Goal: Transaction & Acquisition: Purchase product/service

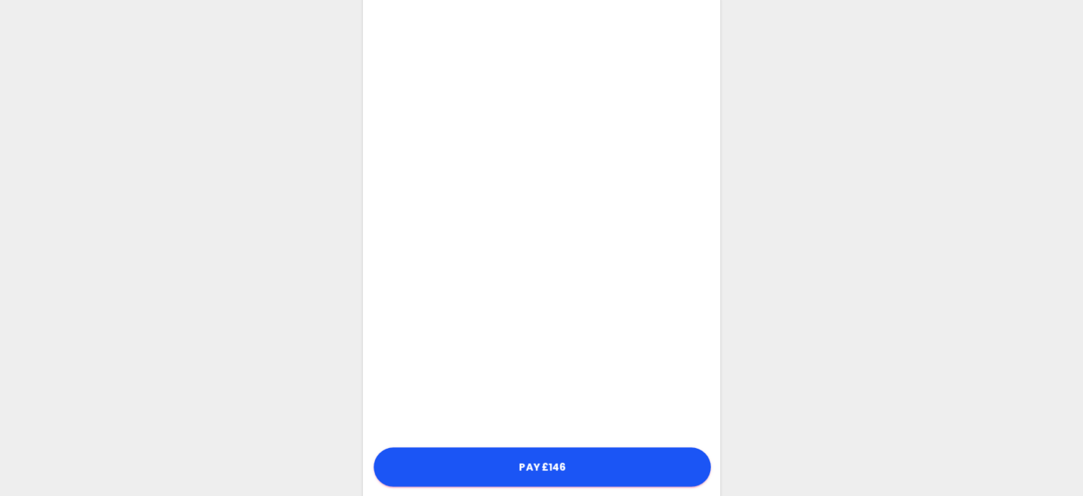
scroll to position [240, 0]
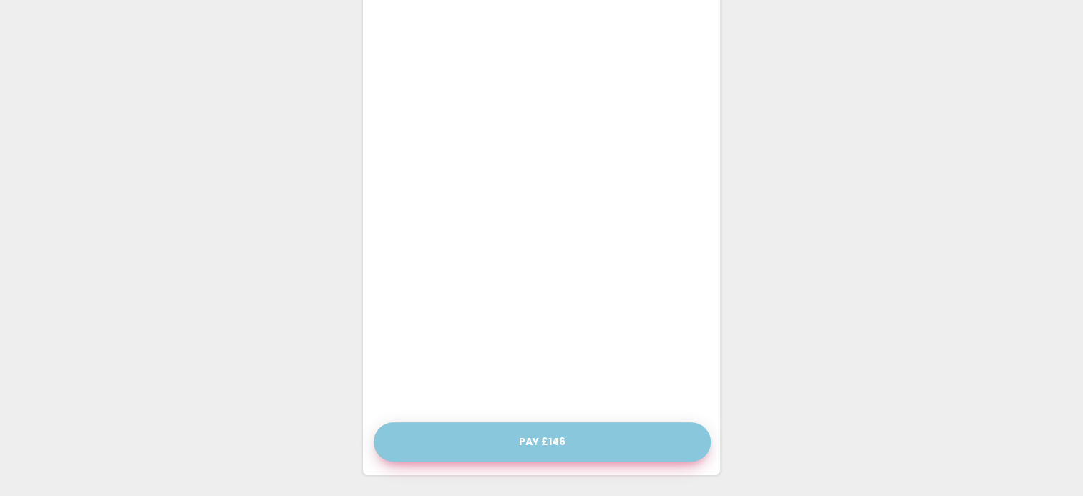
click at [560, 443] on button "Pay £146" at bounding box center [542, 441] width 337 height 39
